Goal: Information Seeking & Learning: Learn about a topic

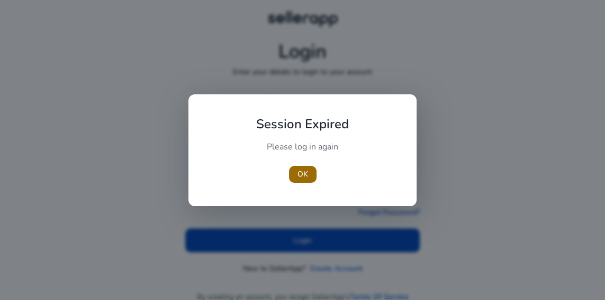
click at [301, 169] on span "OK" at bounding box center [303, 173] width 11 height 11
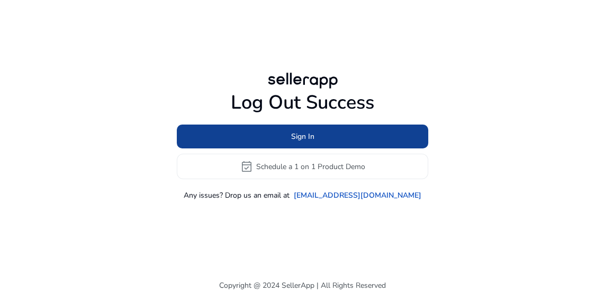
click at [362, 149] on span at bounding box center [302, 136] width 251 height 25
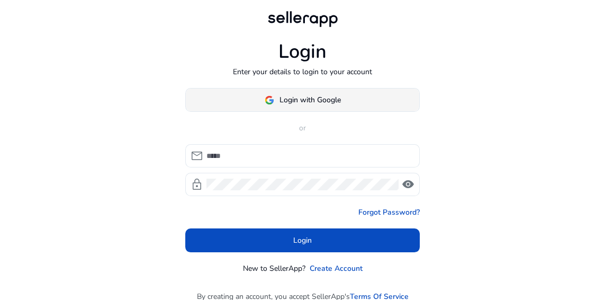
click at [336, 105] on span "Login with Google" at bounding box center [310, 99] width 61 height 11
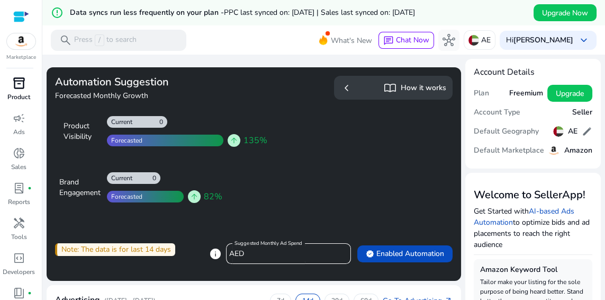
click at [10, 92] on p "Product" at bounding box center [18, 97] width 23 height 10
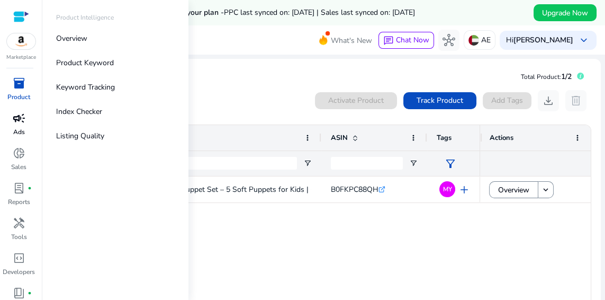
click at [16, 121] on span "campaign" at bounding box center [19, 118] width 13 height 13
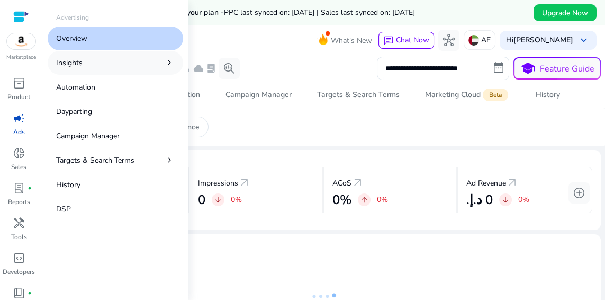
click at [68, 64] on p "Insights" at bounding box center [69, 62] width 26 height 11
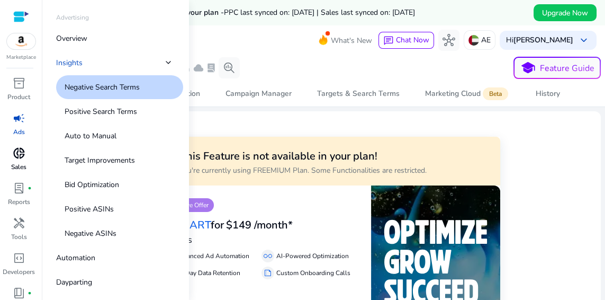
click at [16, 155] on span "donut_small" at bounding box center [19, 153] width 13 height 13
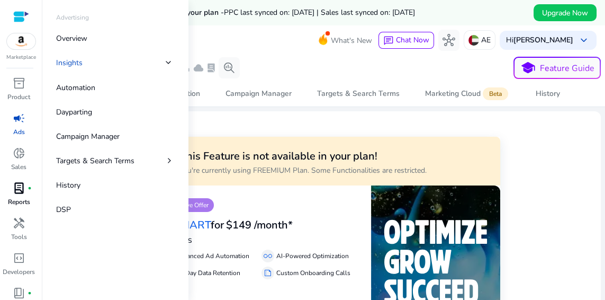
click at [18, 193] on span "lab_profile" at bounding box center [19, 188] width 13 height 13
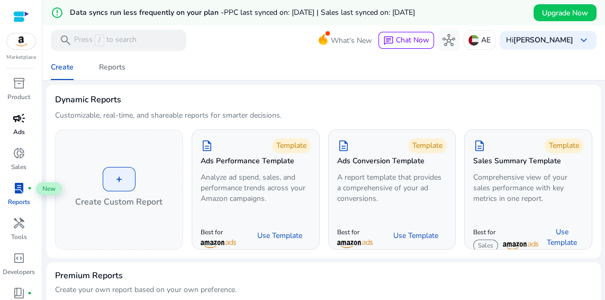
click at [17, 42] on img at bounding box center [21, 41] width 29 height 16
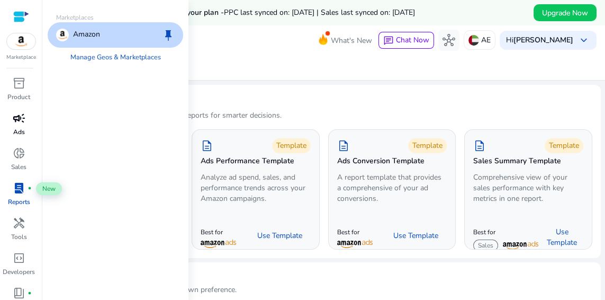
click at [19, 15] on div at bounding box center [21, 17] width 16 height 12
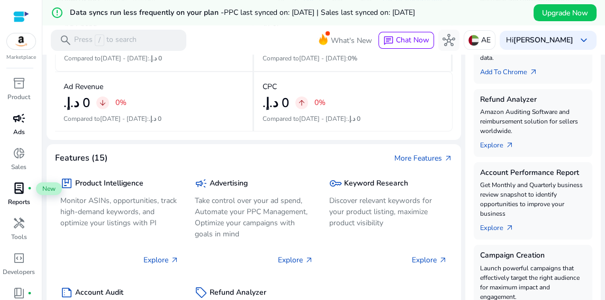
scroll to position [300, 0]
click at [18, 88] on span "inventory_2" at bounding box center [19, 83] width 13 height 13
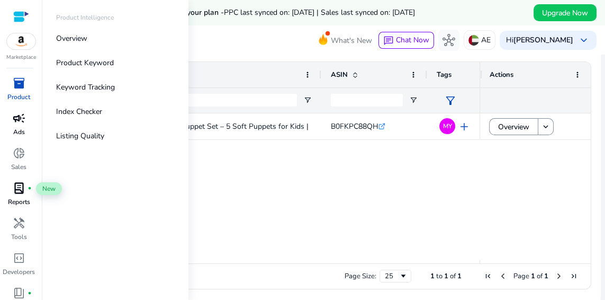
scroll to position [66, 0]
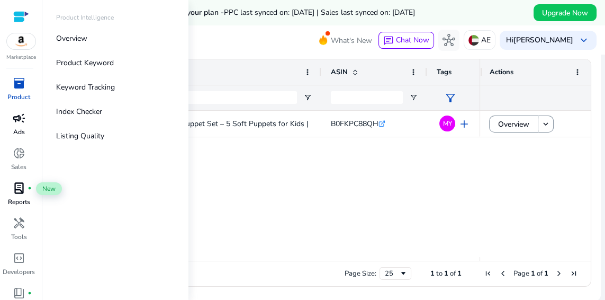
click at [555, 181] on div "Family Hand Puppet Set – 5 Soft Puppets for Kids | Colorful Role... B0FKPC88QH …" at bounding box center [324, 184] width 534 height 146
click at [79, 37] on p "Overview" at bounding box center [71, 38] width 31 height 11
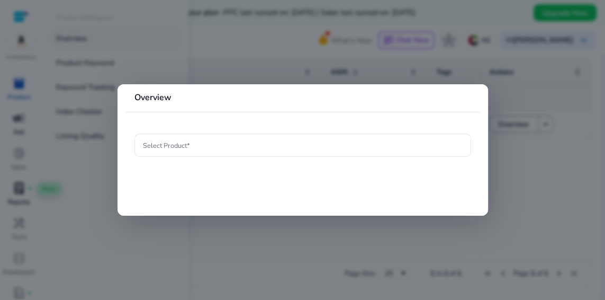
scroll to position [25, 0]
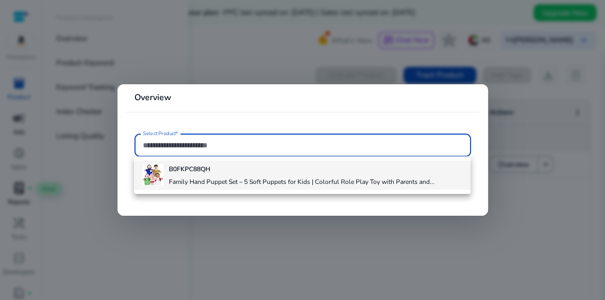
click at [239, 173] on div "B0FKPC88QH Family Hand Puppet Set – 5 Soft Puppets for Kids | Colorful Role Pla…" at bounding box center [301, 174] width 265 height 29
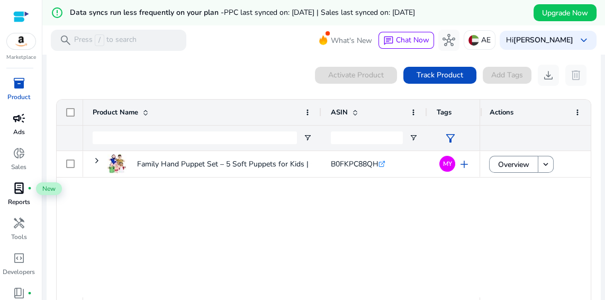
scroll to position [66, 0]
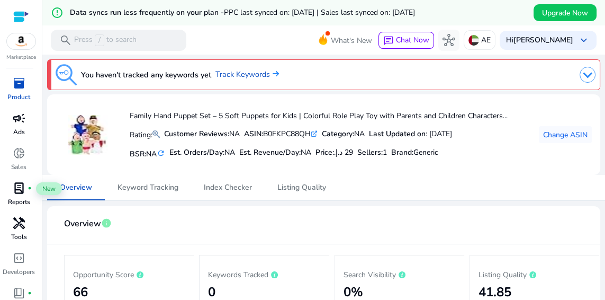
click at [15, 232] on p "Tools" at bounding box center [19, 237] width 16 height 10
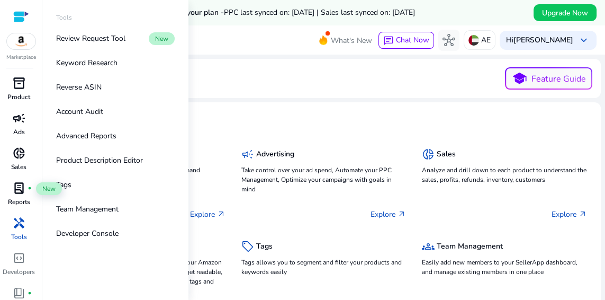
click at [20, 157] on span "donut_small" at bounding box center [19, 153] width 13 height 13
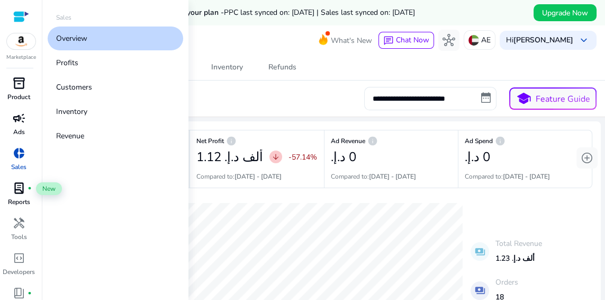
click at [220, 92] on div "**********" at bounding box center [324, 98] width 554 height 23
click at [145, 37] on link "Overview" at bounding box center [116, 38] width 136 height 24
click at [142, 37] on link "Overview" at bounding box center [116, 38] width 136 height 24
click at [223, 36] on mat-toolbar "search Press / to search What's New chat Chat Now hub AE Hi Hashim Ahmed keyboa…" at bounding box center [323, 39] width 563 height 29
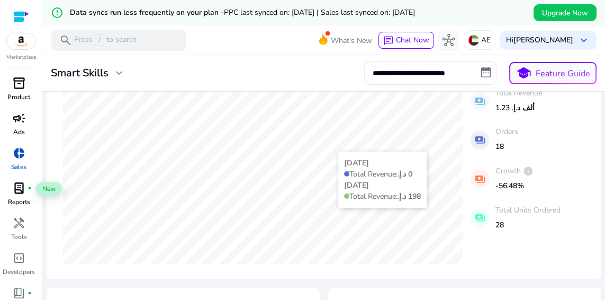
scroll to position [115, 0]
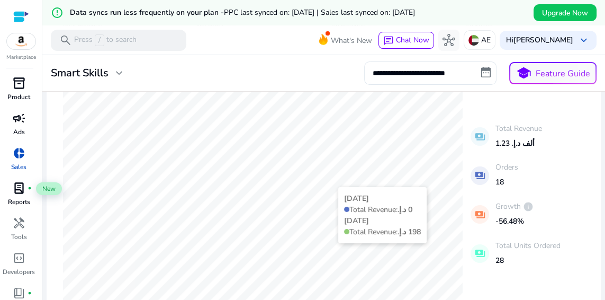
click at [501, 299] on body "**********" at bounding box center [302, 150] width 605 height 300
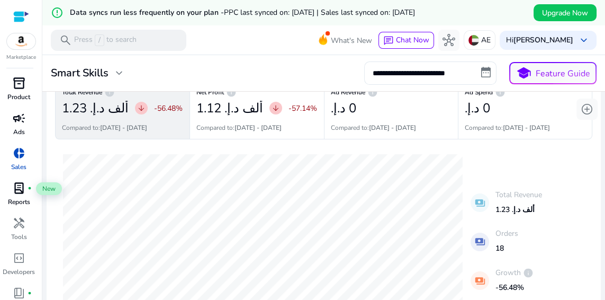
scroll to position [0, 0]
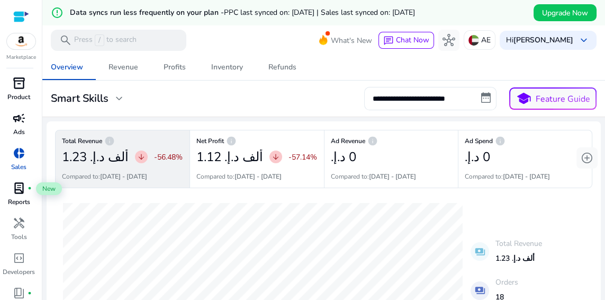
click at [19, 85] on span "inventory_2" at bounding box center [19, 83] width 13 height 13
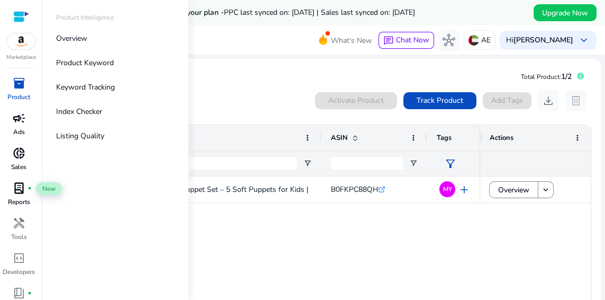
click at [297, 237] on div "Family Hand Puppet Set – 5 Soft Puppets for Kids | Colorful Role... B0FKPC88QH …" at bounding box center [281, 265] width 397 height 179
click at [82, 62] on p "Product Keyword" at bounding box center [85, 62] width 58 height 11
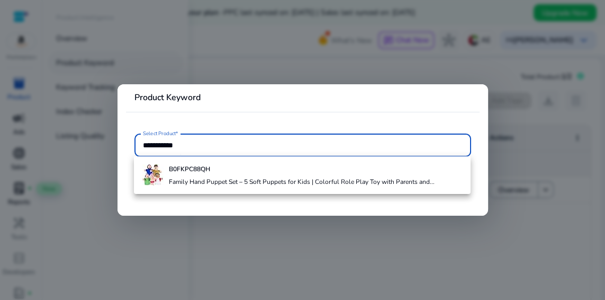
type input "**********"
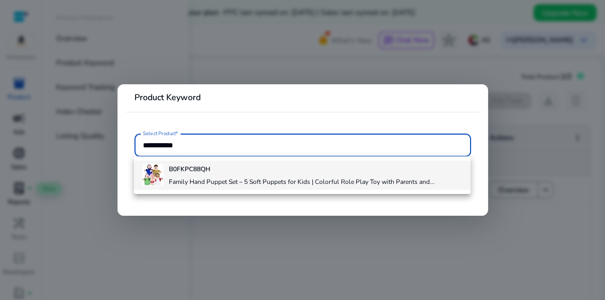
click at [194, 184] on h4 "Family Hand Puppet Set – 5 Soft Puppets for Kids | Colorful Role Play Toy with …" at bounding box center [301, 181] width 265 height 8
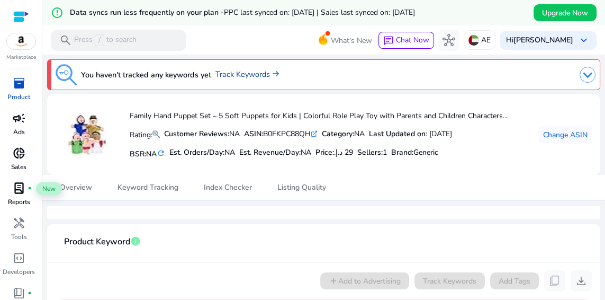
click at [255, 75] on link "Track Keywords" at bounding box center [247, 75] width 64 height 12
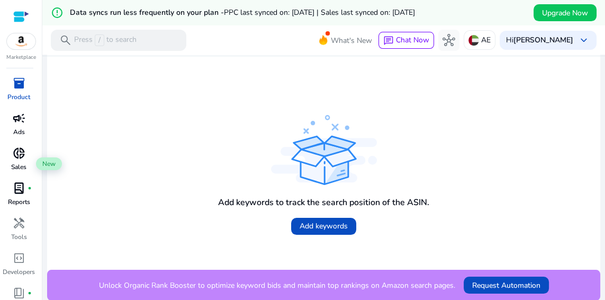
scroll to position [27, 0]
click at [318, 220] on span "Add keywords" at bounding box center [324, 225] width 48 height 11
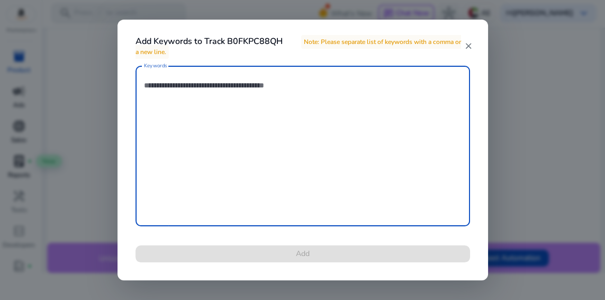
scroll to position [164, 0]
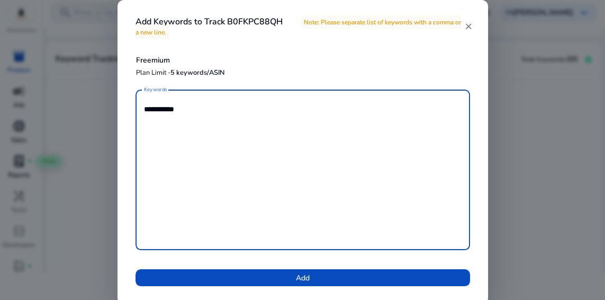
type textarea "**********"
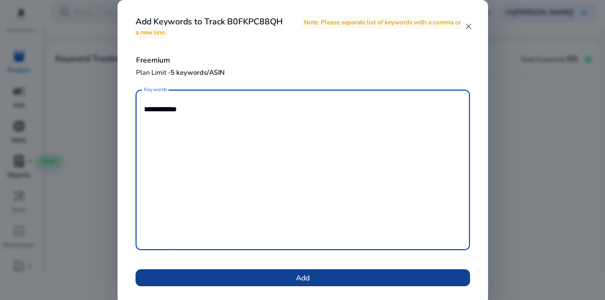
click at [325, 277] on span at bounding box center [303, 277] width 335 height 25
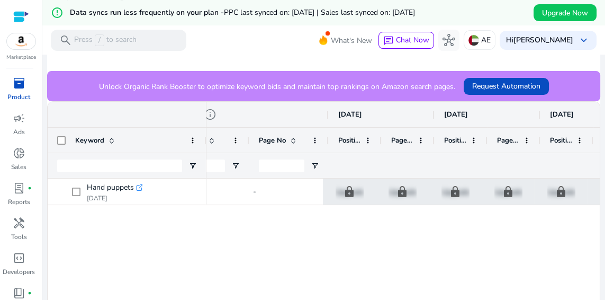
scroll to position [0, 0]
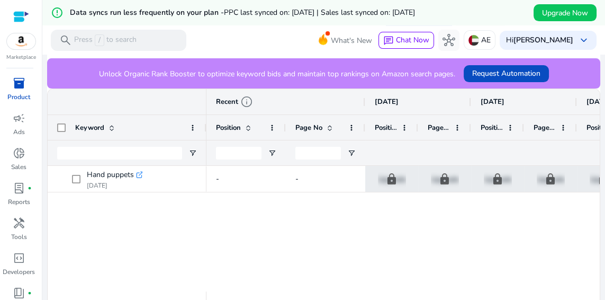
click at [136, 174] on icon ".st0{fill:#2c8af8}" at bounding box center [139, 174] width 7 height 7
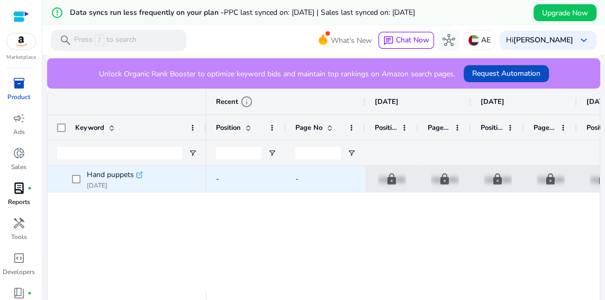
click at [17, 194] on span "lab_profile" at bounding box center [19, 188] width 13 height 13
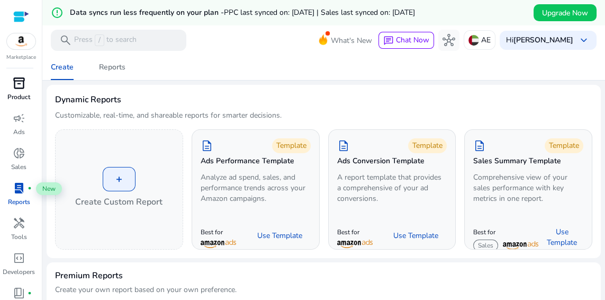
click at [17, 93] on p "Product" at bounding box center [18, 97] width 23 height 10
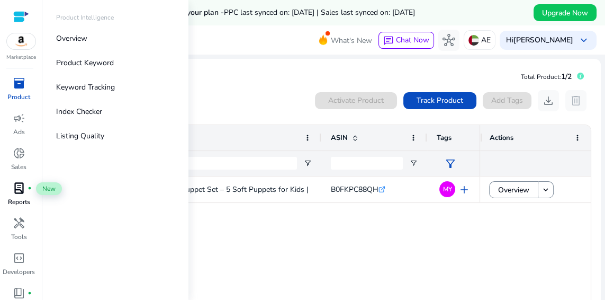
click at [227, 221] on div "Family Hand Puppet Set – 5 Soft Puppets for Kids | Colorful Role... B0FKPC88QH …" at bounding box center [281, 249] width 397 height 146
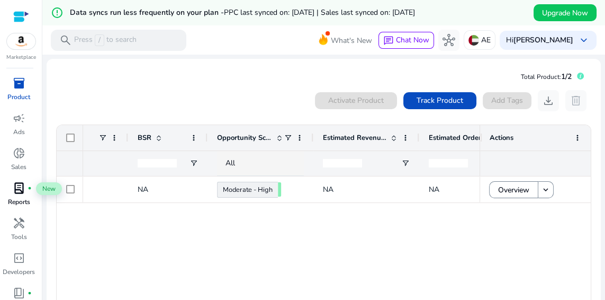
scroll to position [0, 435]
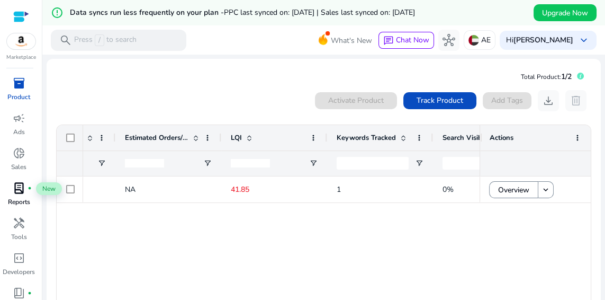
click at [255, 239] on div "B0FKPC88QH .st0{fill:#2c8af8} 0% ‏29 د.إ.‏ 1 41.85 NA NA Moderate - High 66.31" at bounding box center [281, 249] width 397 height 146
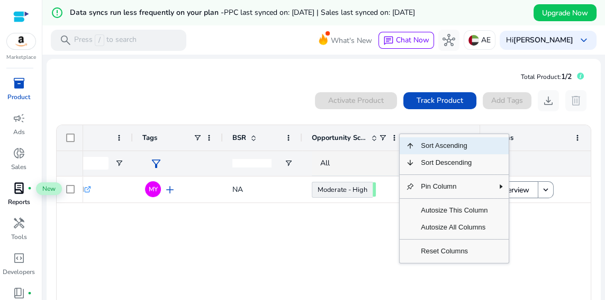
click at [310, 238] on div "1 Moderate - High 66.31 NA MY add Family Hand Puppet Set – 5 Soft Puppets for K…" at bounding box center [281, 249] width 397 height 146
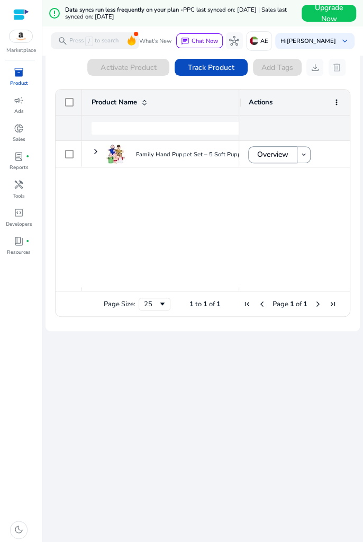
scroll to position [26, 0]
click at [304, 157] on span at bounding box center [304, 154] width 13 height 25
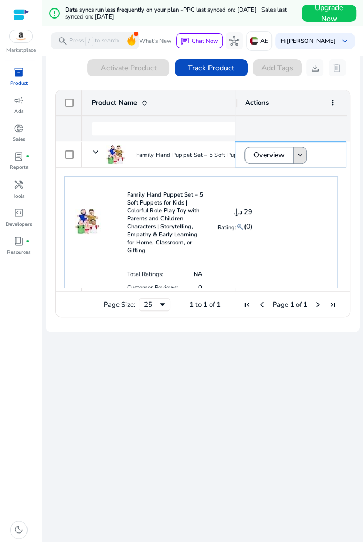
click at [296, 154] on mat-icon "keyboard_arrow_down" at bounding box center [299, 154] width 7 height 7
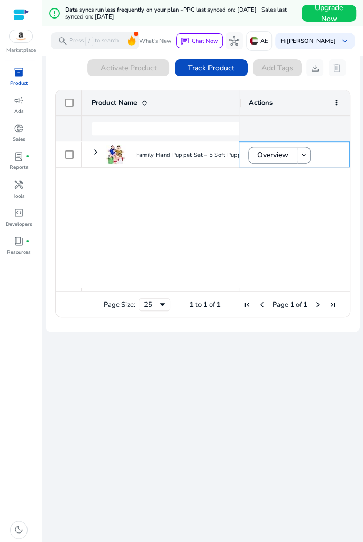
click at [265, 154] on span "Overview" at bounding box center [272, 155] width 31 height 22
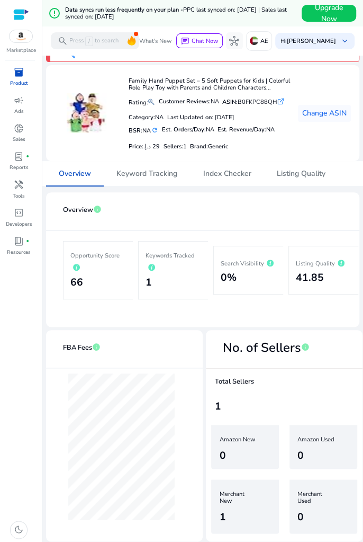
scroll to position [38, 0]
click at [157, 268] on p "Keywords Tracked" at bounding box center [174, 262] width 56 height 22
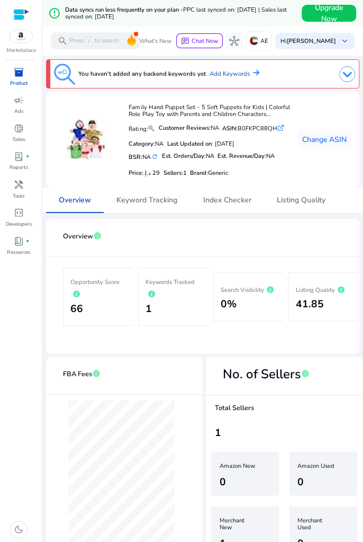
click at [340, 293] on icon at bounding box center [341, 289] width 7 height 7
click at [343, 299] on h2 "41.85" at bounding box center [324, 304] width 56 height 12
